Goal: Transaction & Acquisition: Purchase product/service

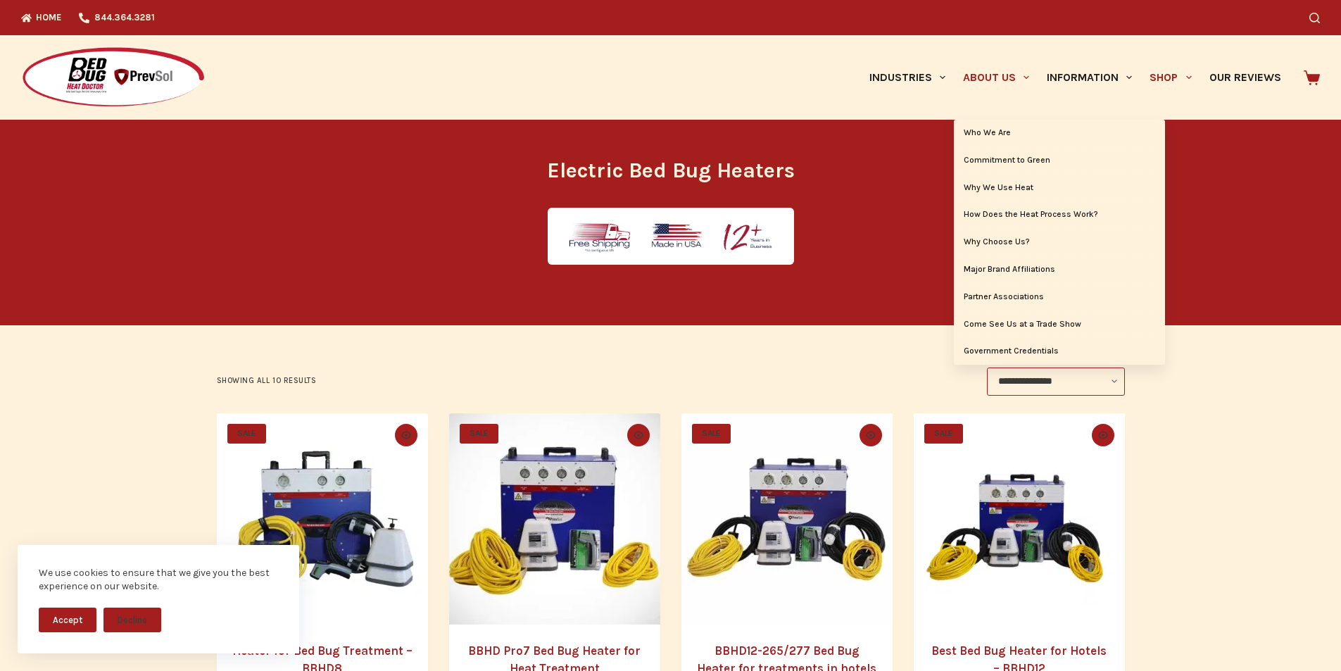
click at [954, 77] on link "About Us" at bounding box center [996, 77] width 84 height 84
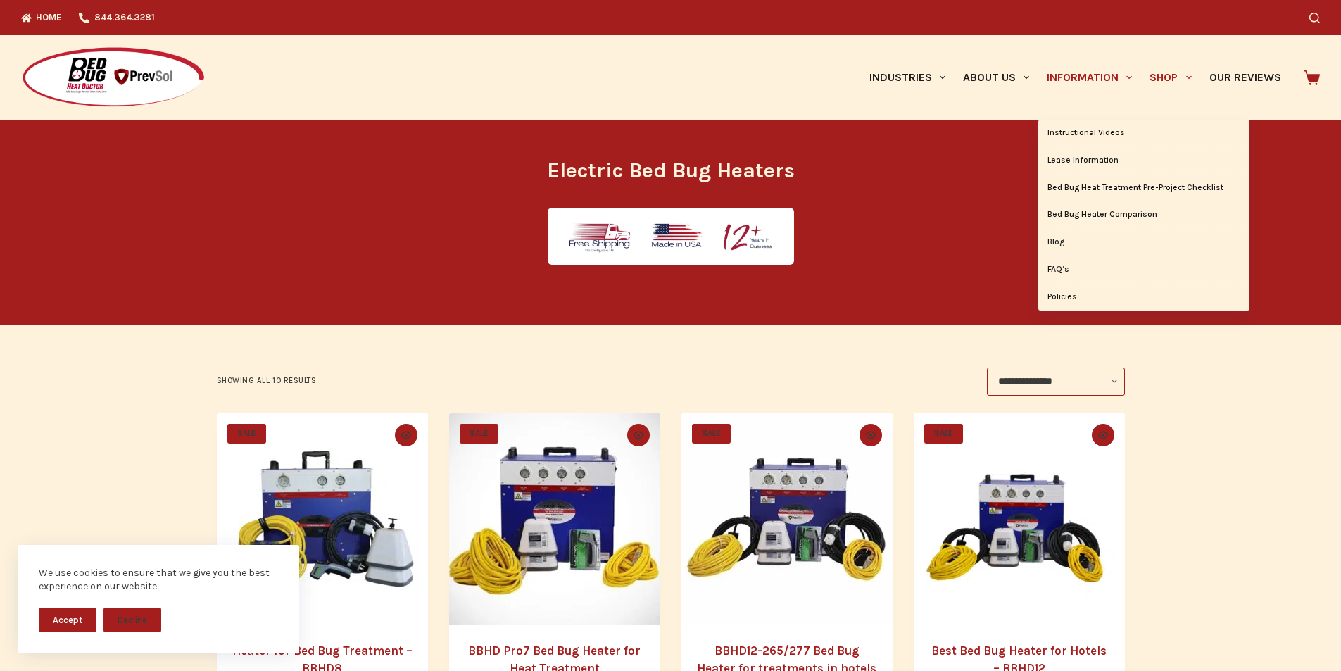
click at [1046, 90] on link "Information" at bounding box center [1090, 77] width 103 height 84
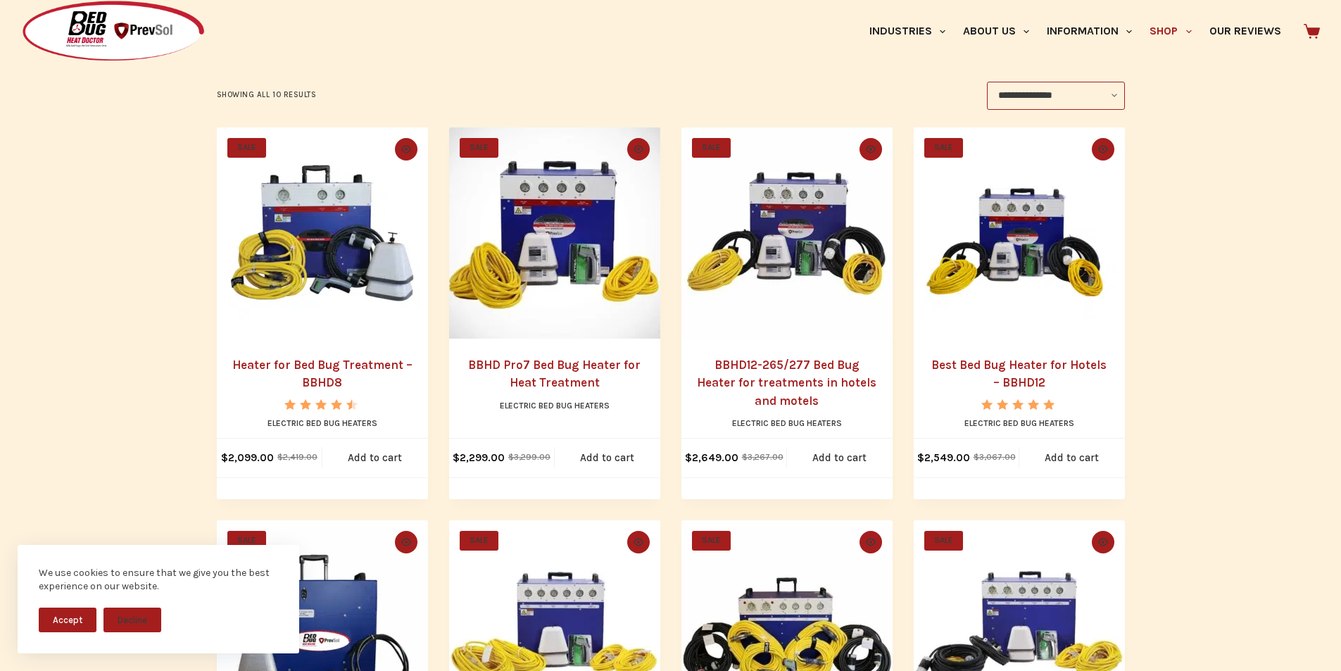
scroll to position [322, 0]
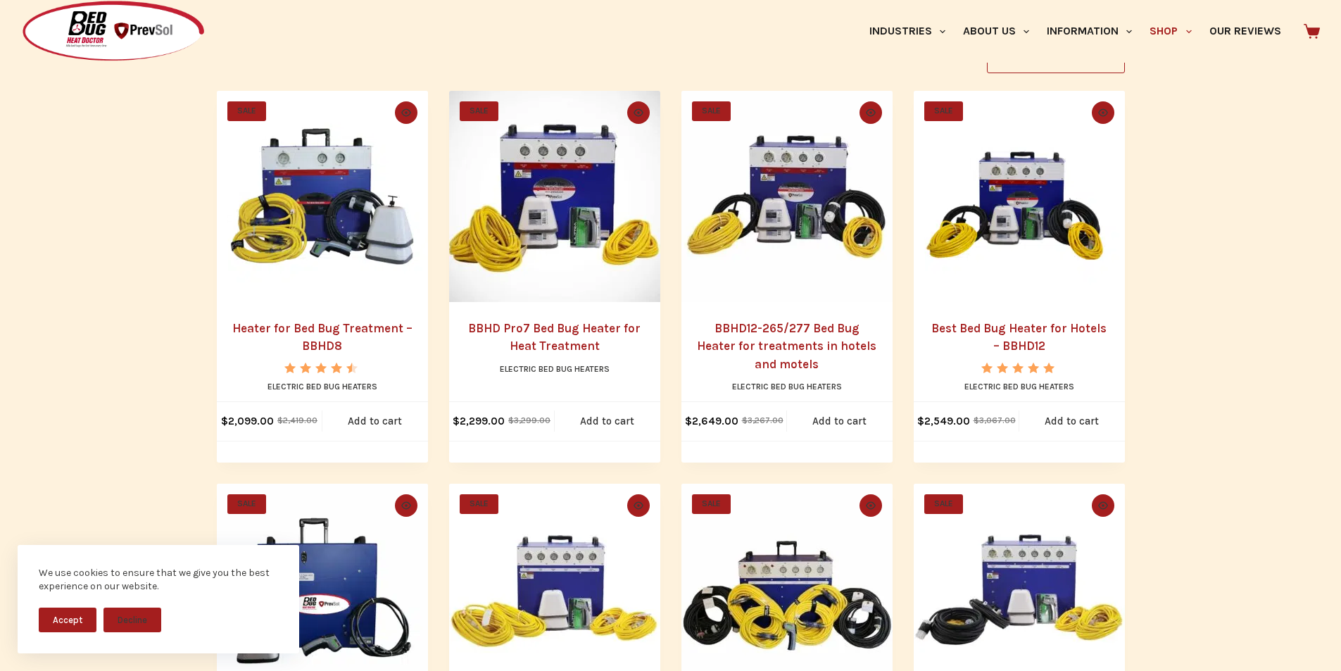
click at [826, 302] on img "BBHD12-265/277 Bed Bug Heater for treatments in hotels and motels" at bounding box center [787, 196] width 211 height 211
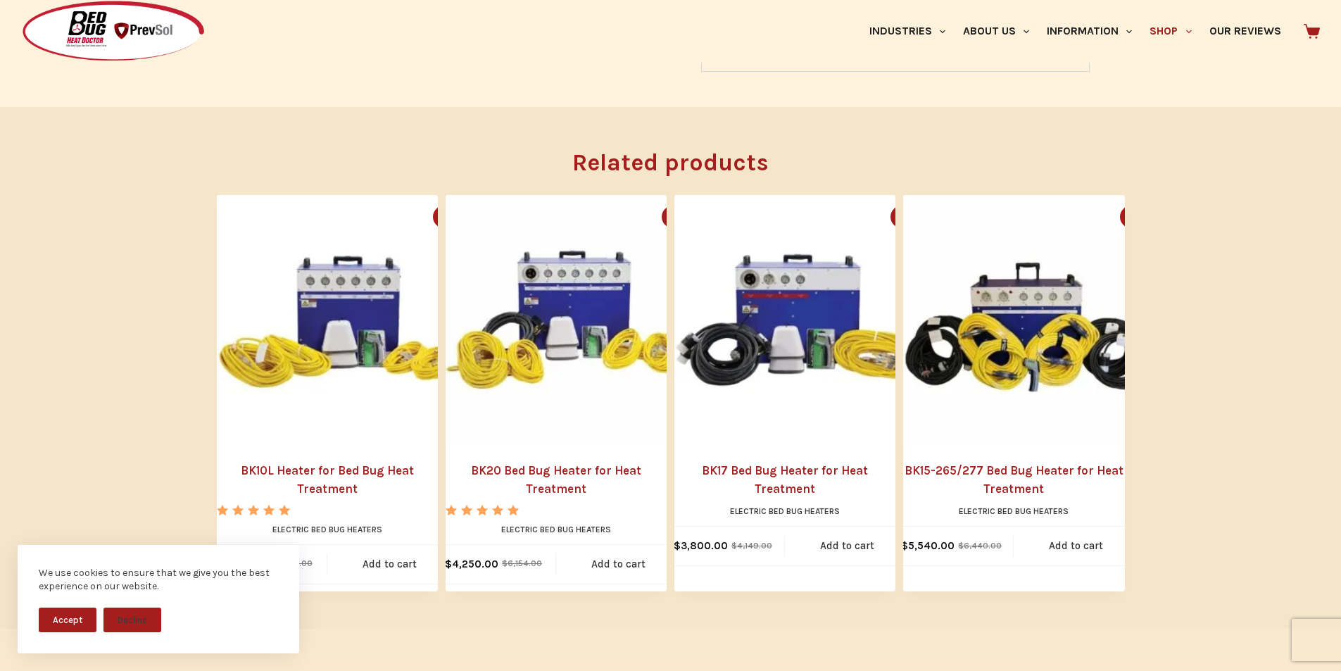
scroll to position [1467, 0]
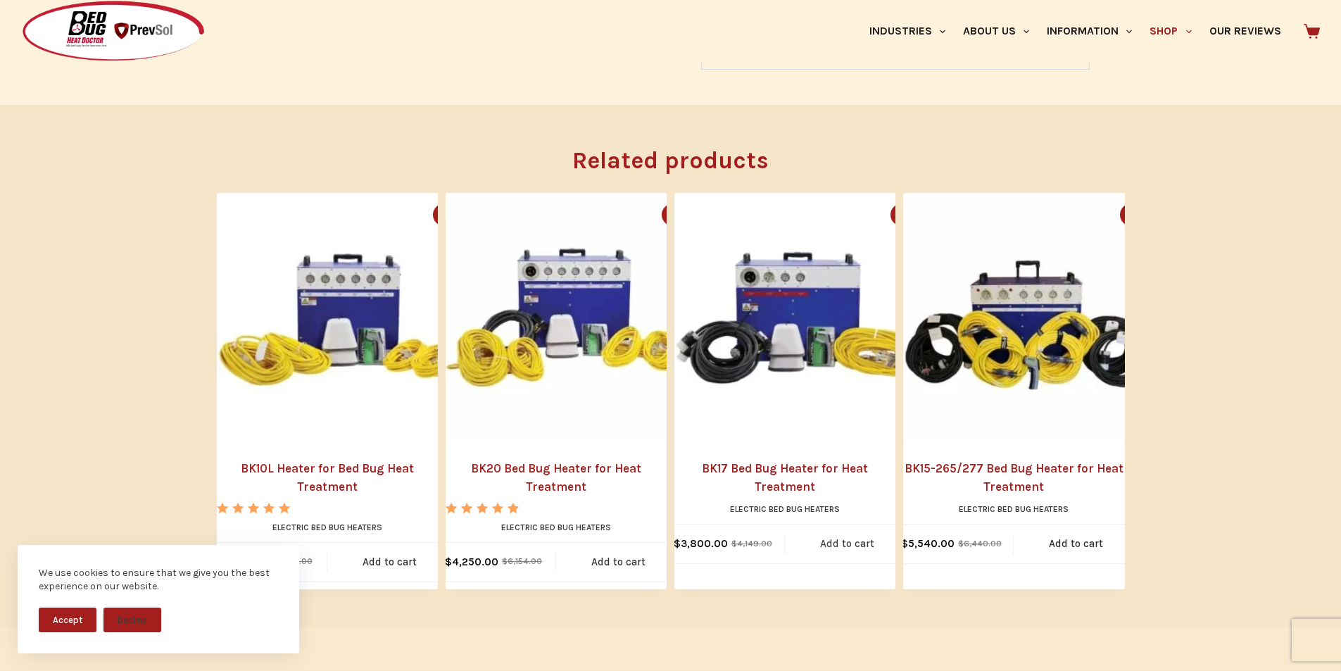
click at [798, 525] on link "Add to cart" at bounding box center [847, 544] width 125 height 39
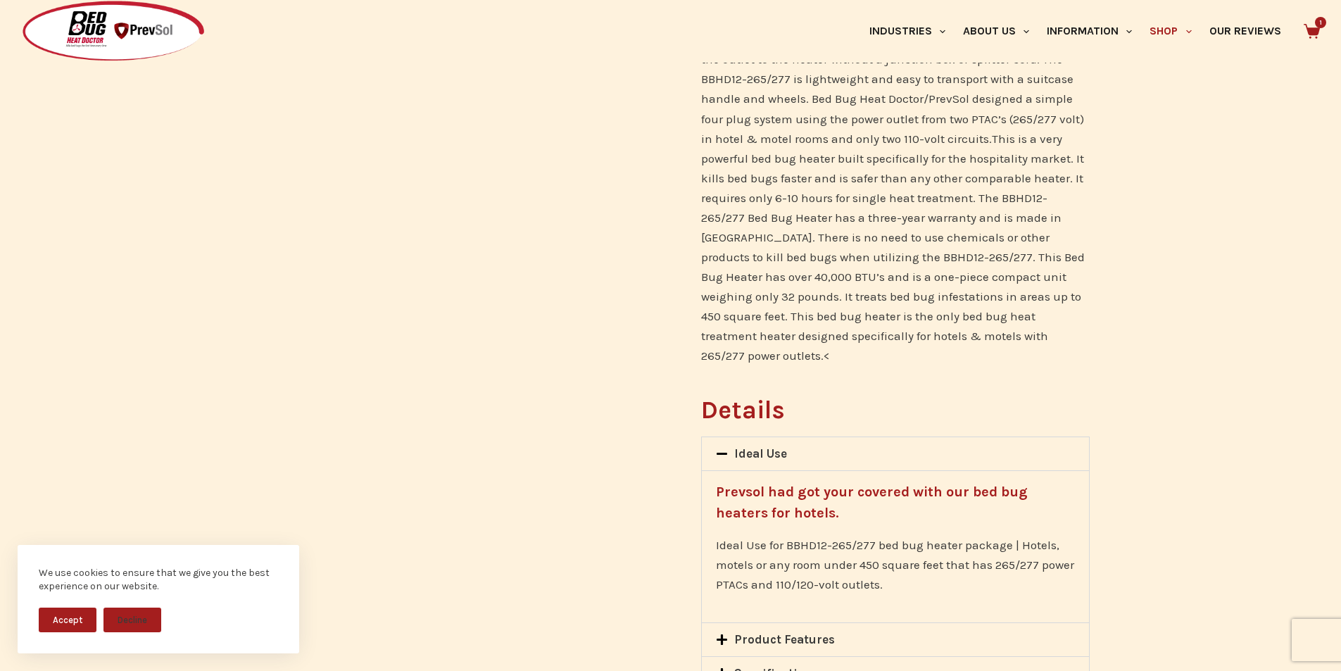
scroll to position [663, 0]
